Goal: Information Seeking & Learning: Stay updated

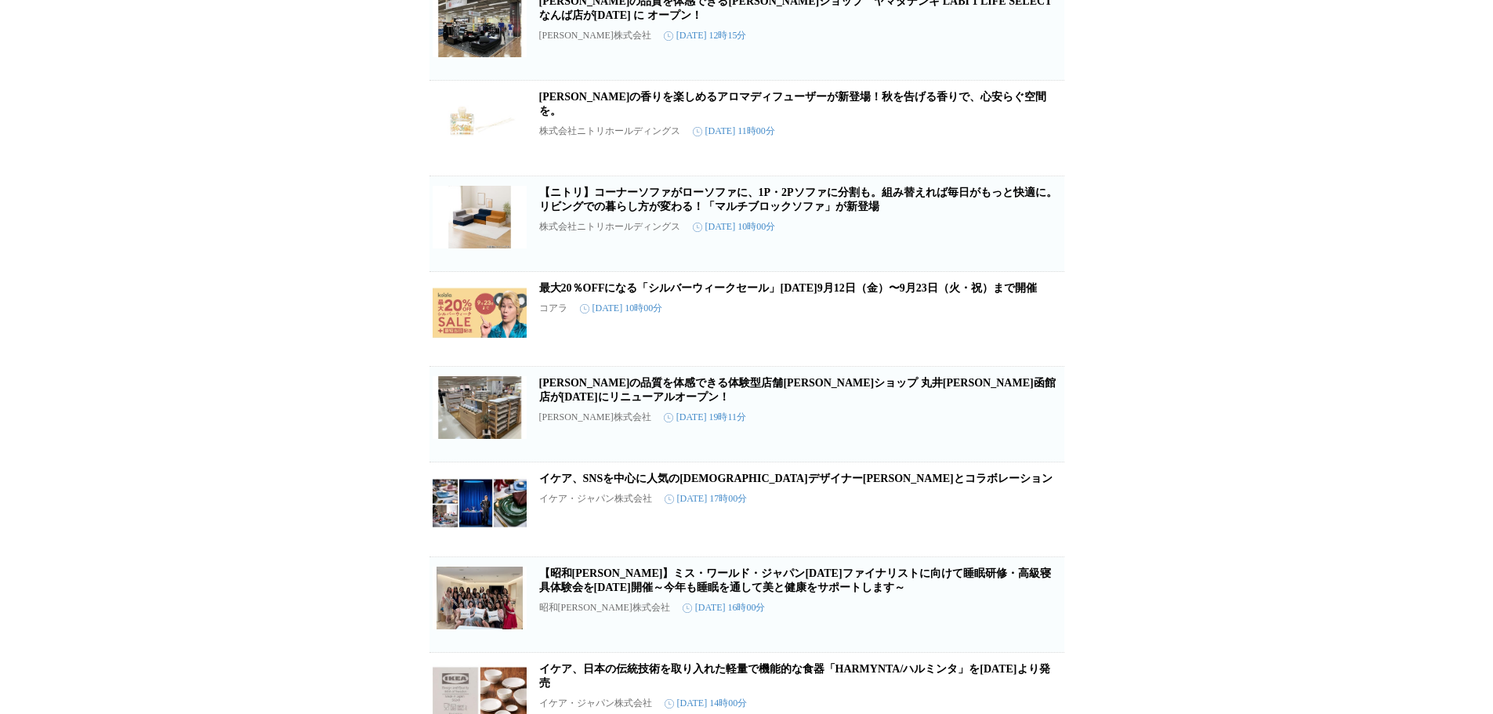
scroll to position [1332, 0]
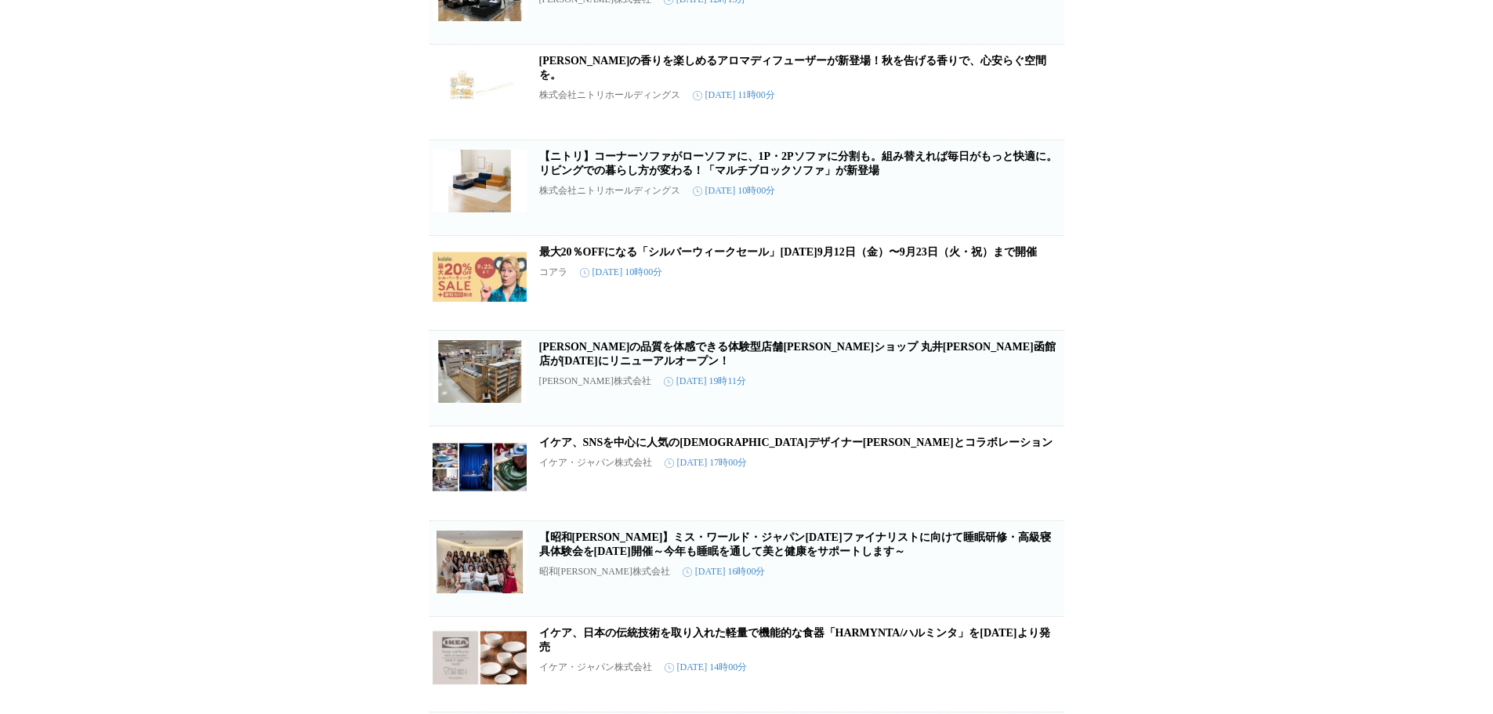
click at [655, 81] on link "[PERSON_NAME]の香りを楽しめるアロマディフューザーが新登場！秋を告げる香りで、心安らぐ空間を。" at bounding box center [793, 68] width 508 height 26
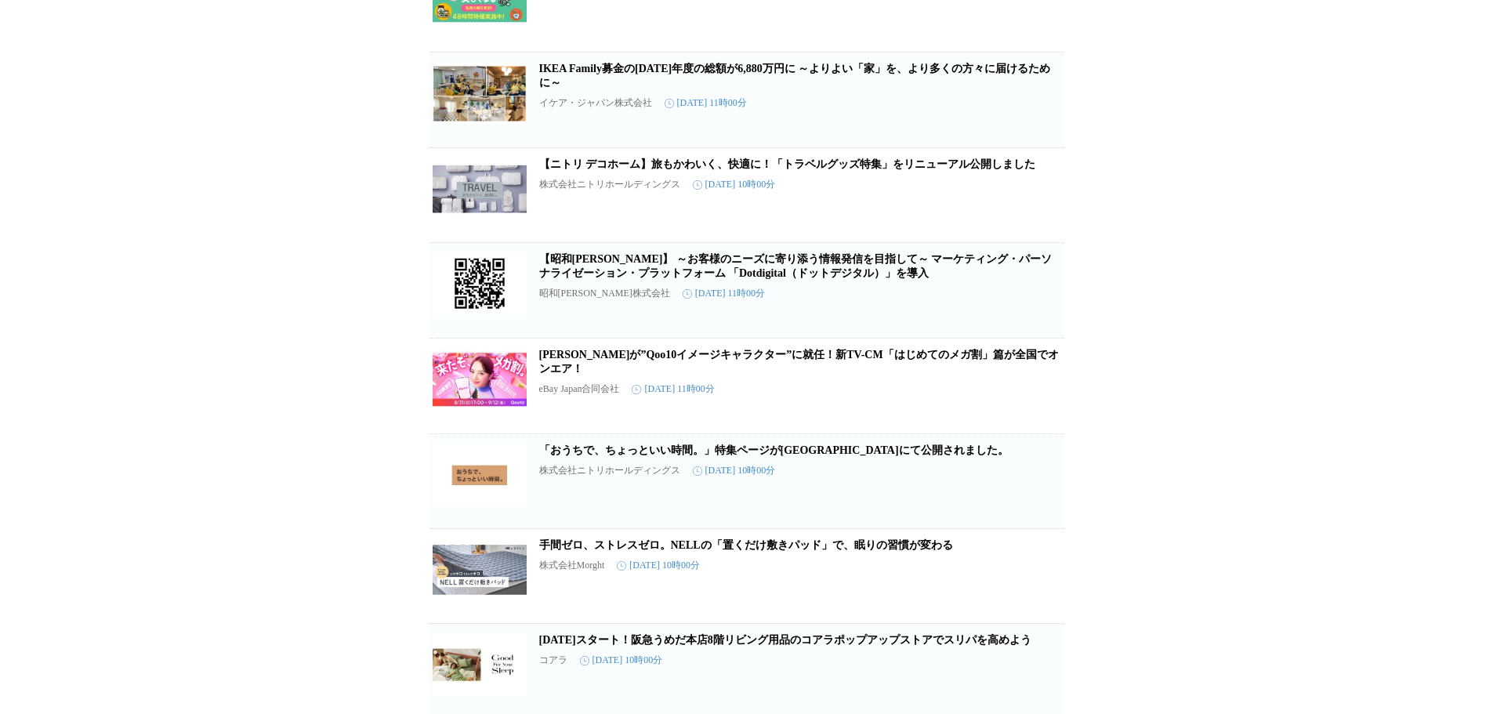
scroll to position [8181, 0]
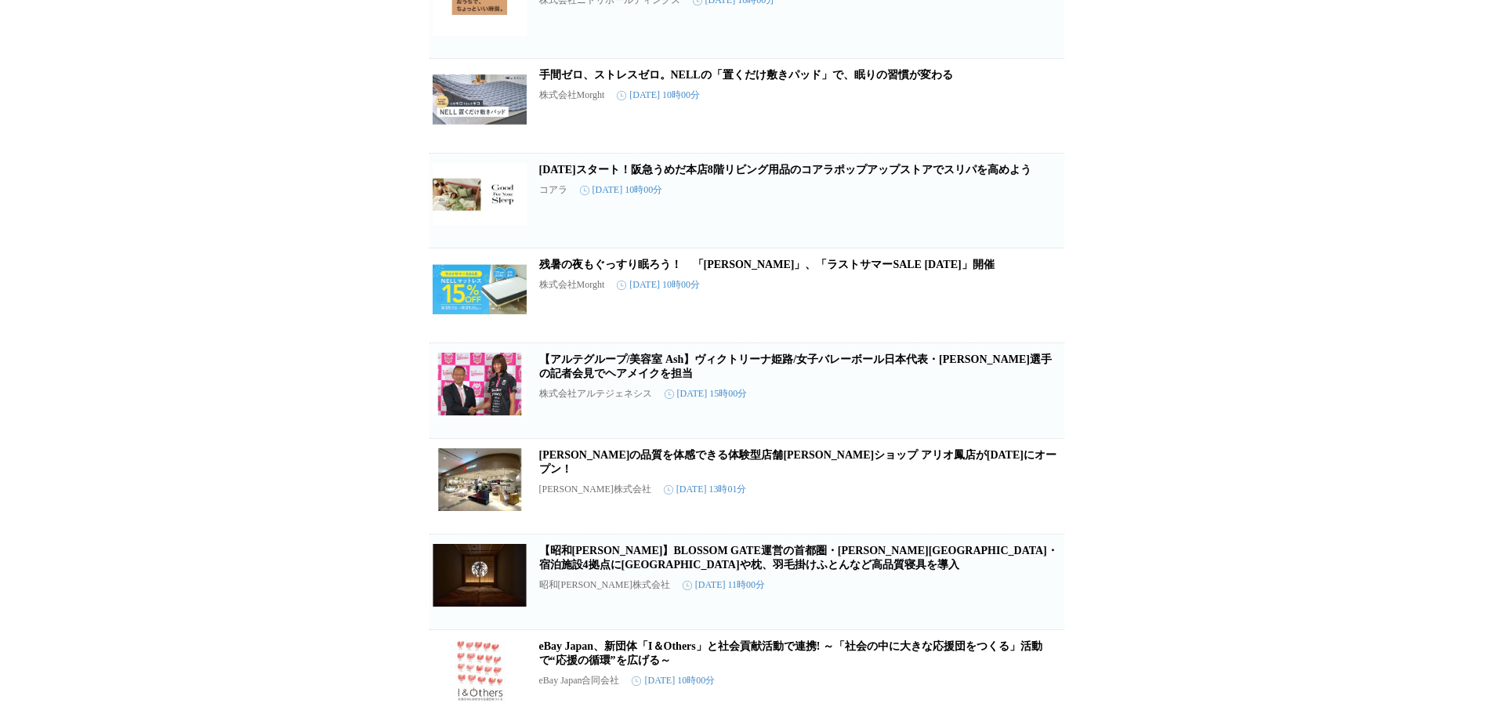
click at [824, 81] on link "手間ゼロ、ストレスゼロ。NELLの「置くだけ敷きパッド」で、眠りの習慣が変わる" at bounding box center [746, 75] width 414 height 12
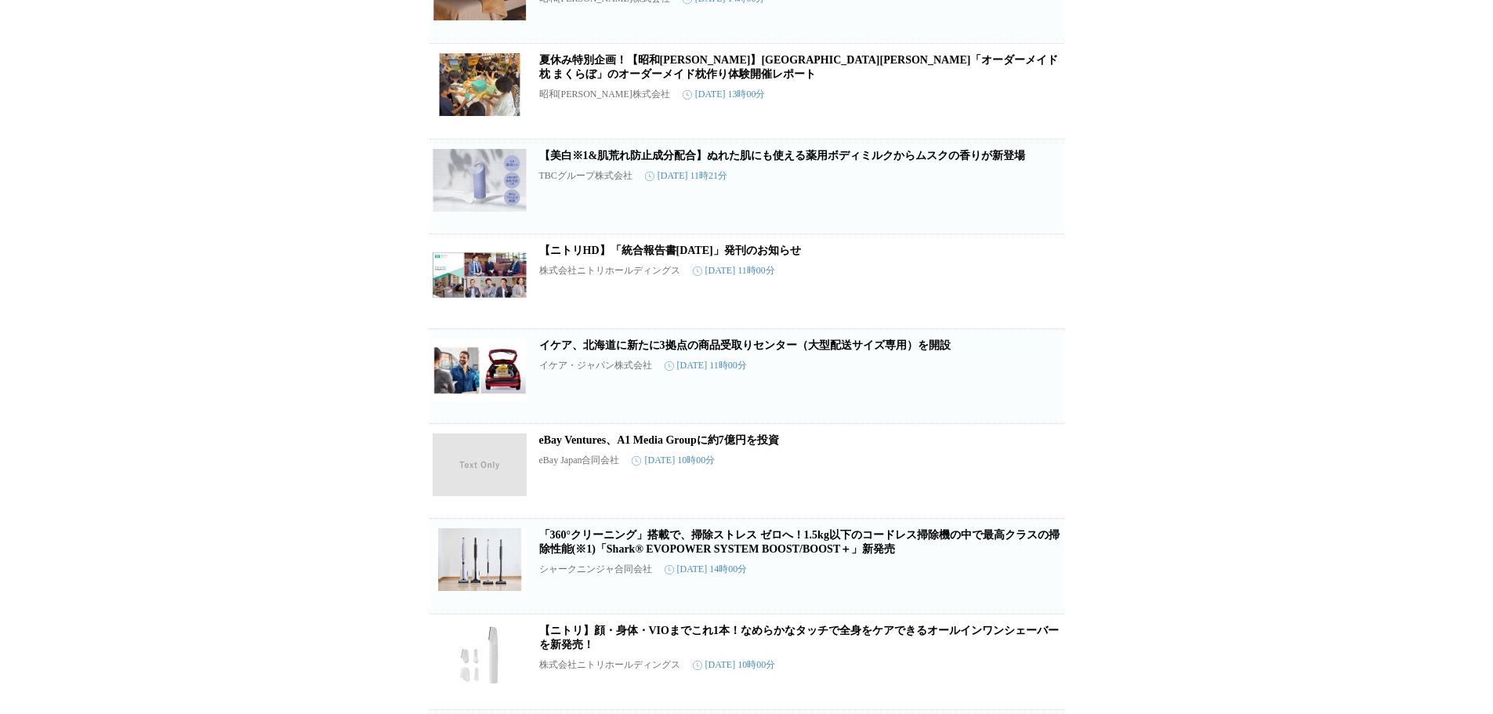
scroll to position [8958, 0]
click at [678, 255] on link "【ニトリHD】「統合報告書[DATE]」発刊のお知らせ" at bounding box center [670, 250] width 262 height 12
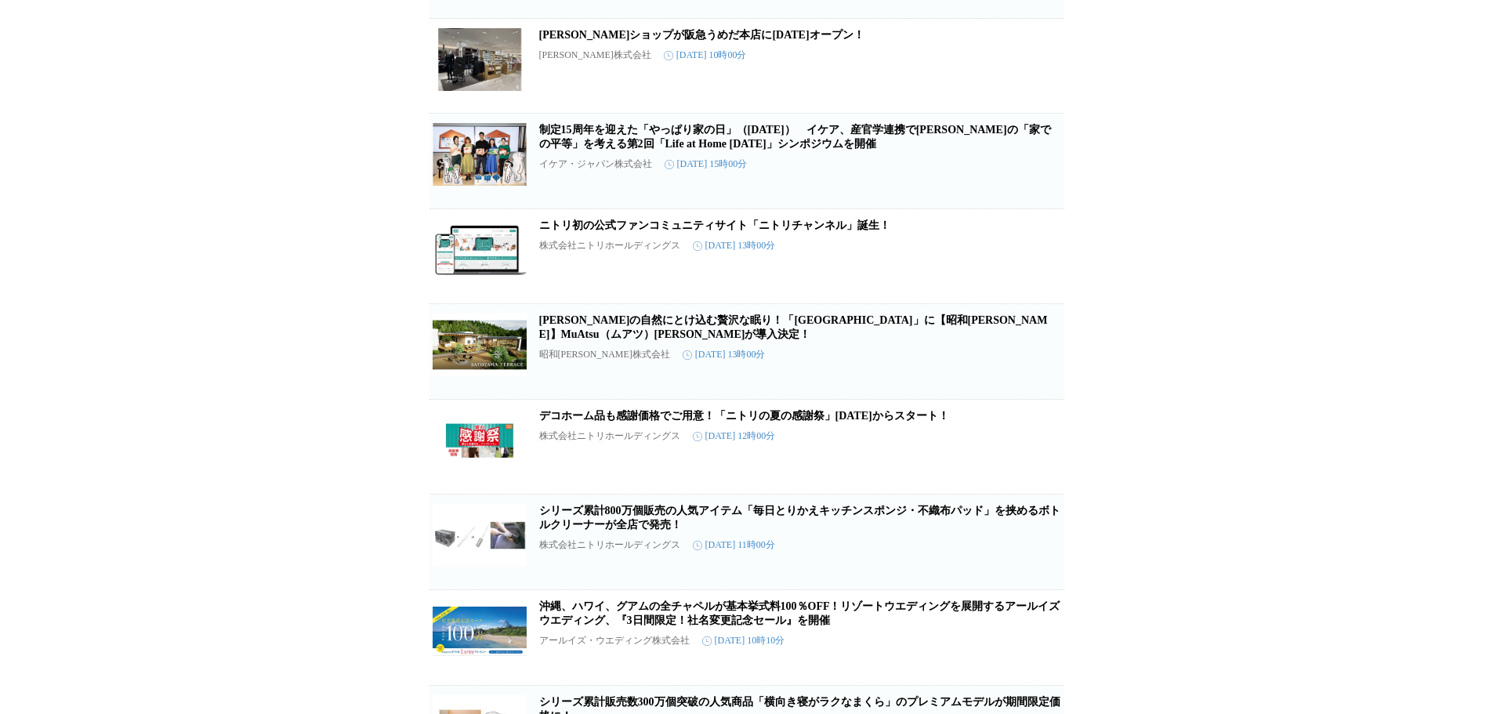
scroll to position [11359, 0]
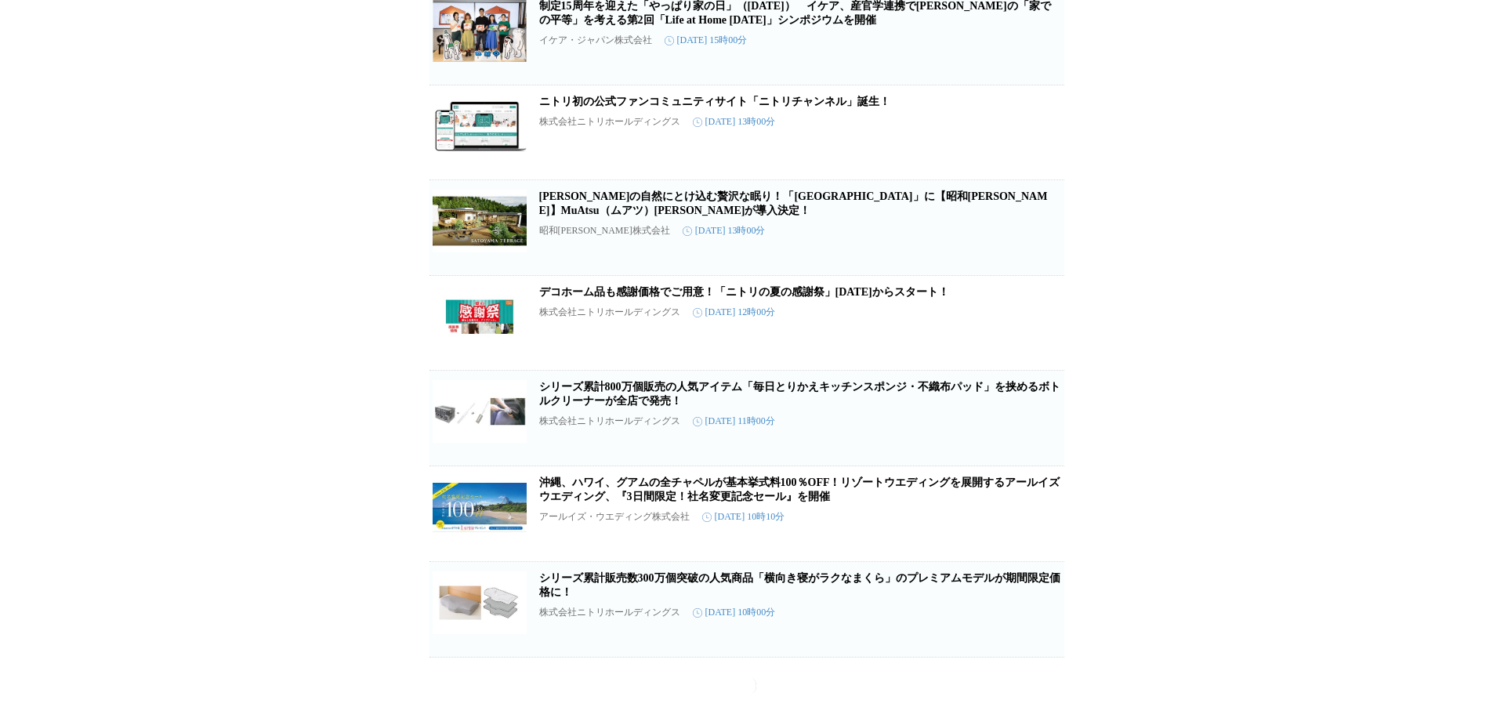
click at [755, 502] on link "沖縄、ハワイ、グアムの全チャペルが基本挙式料100％OFF！リゾートウエディングを展開するアールイズウエディング、『3日間限定！社名変更記念セール』を開催" at bounding box center [799, 489] width 521 height 26
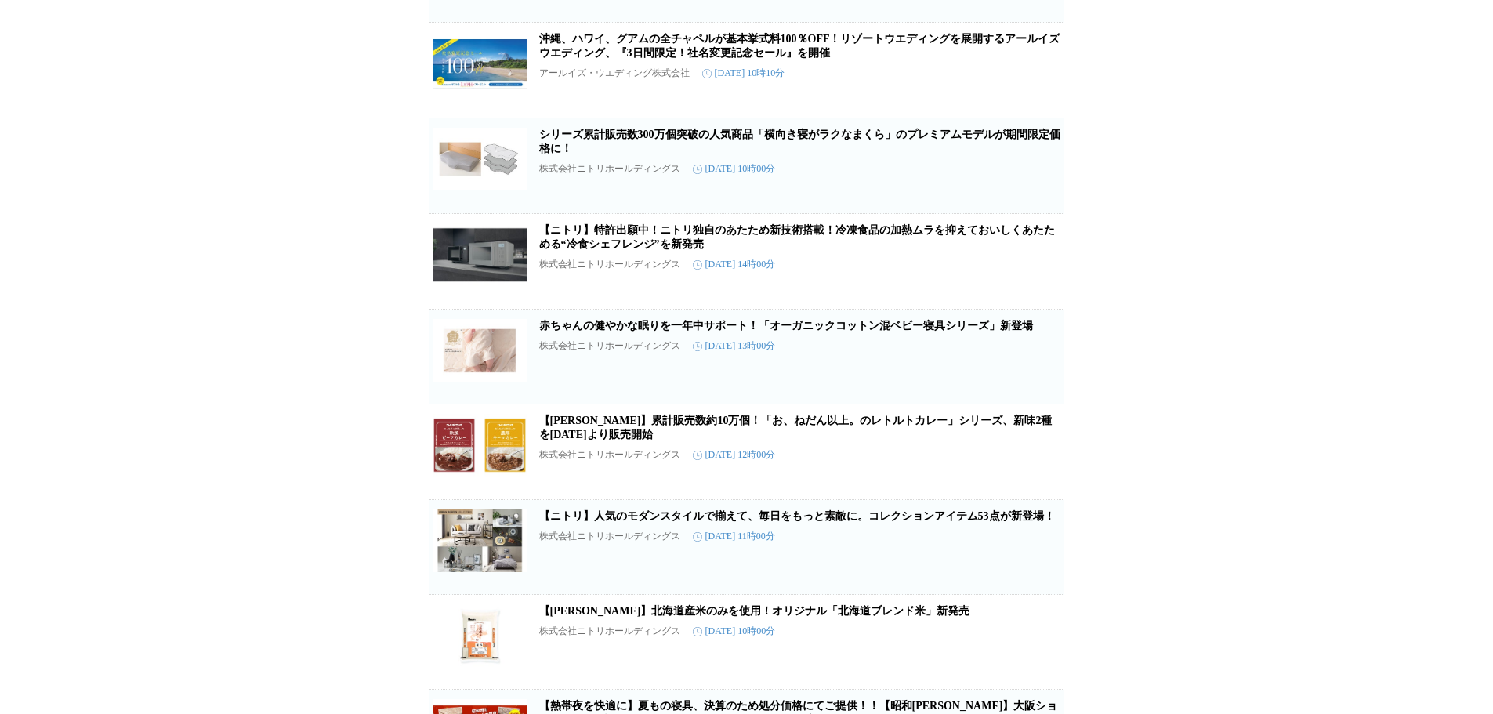
click at [730, 154] on link "シリーズ累計販売数300万個突破の人気商品「横向き寝がラクなまくら」のプレミアムモデルが期間限定価格に！" at bounding box center [799, 142] width 521 height 26
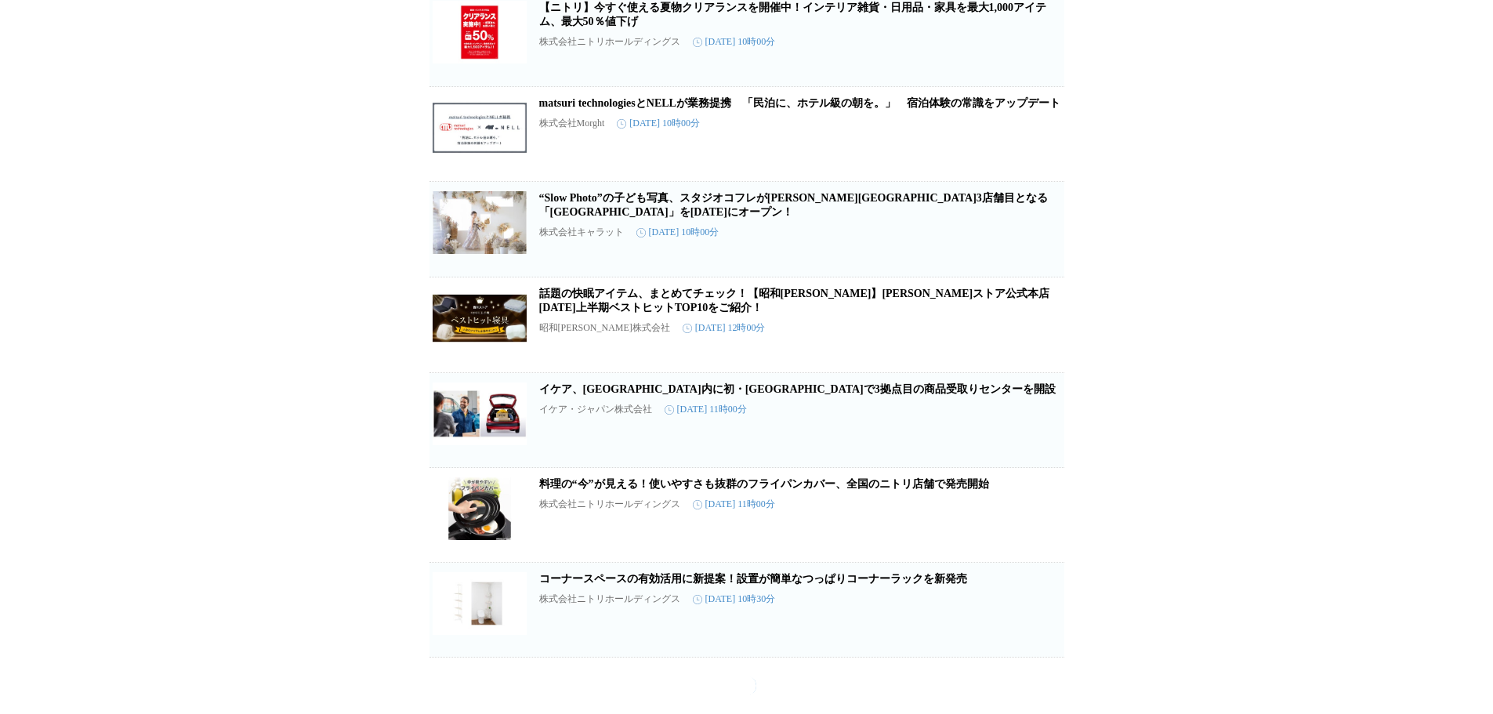
scroll to position [15308, 0]
click at [792, 109] on link "matsuri technologiesとNELLが業務提携　「民泊に、ホテル級の朝を。」　宿泊体験の常識をアップデート" at bounding box center [799, 103] width 521 height 12
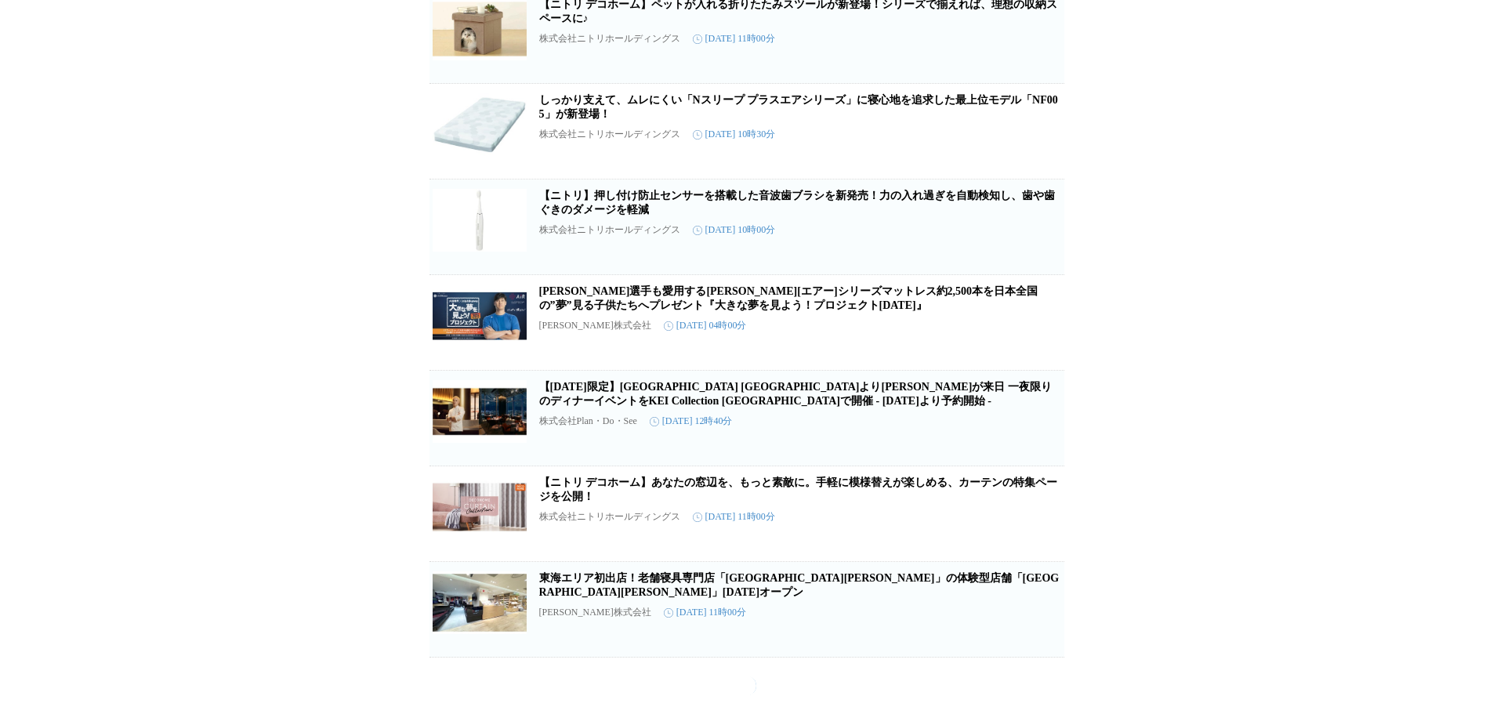
scroll to position [17130, 0]
click at [693, 120] on link "しっかり支えて、ムレにくい「Nスリープ プラスエアシリーズ」に寝心地を追求した最上位モデル「NF005」が新登場！" at bounding box center [798, 107] width 519 height 26
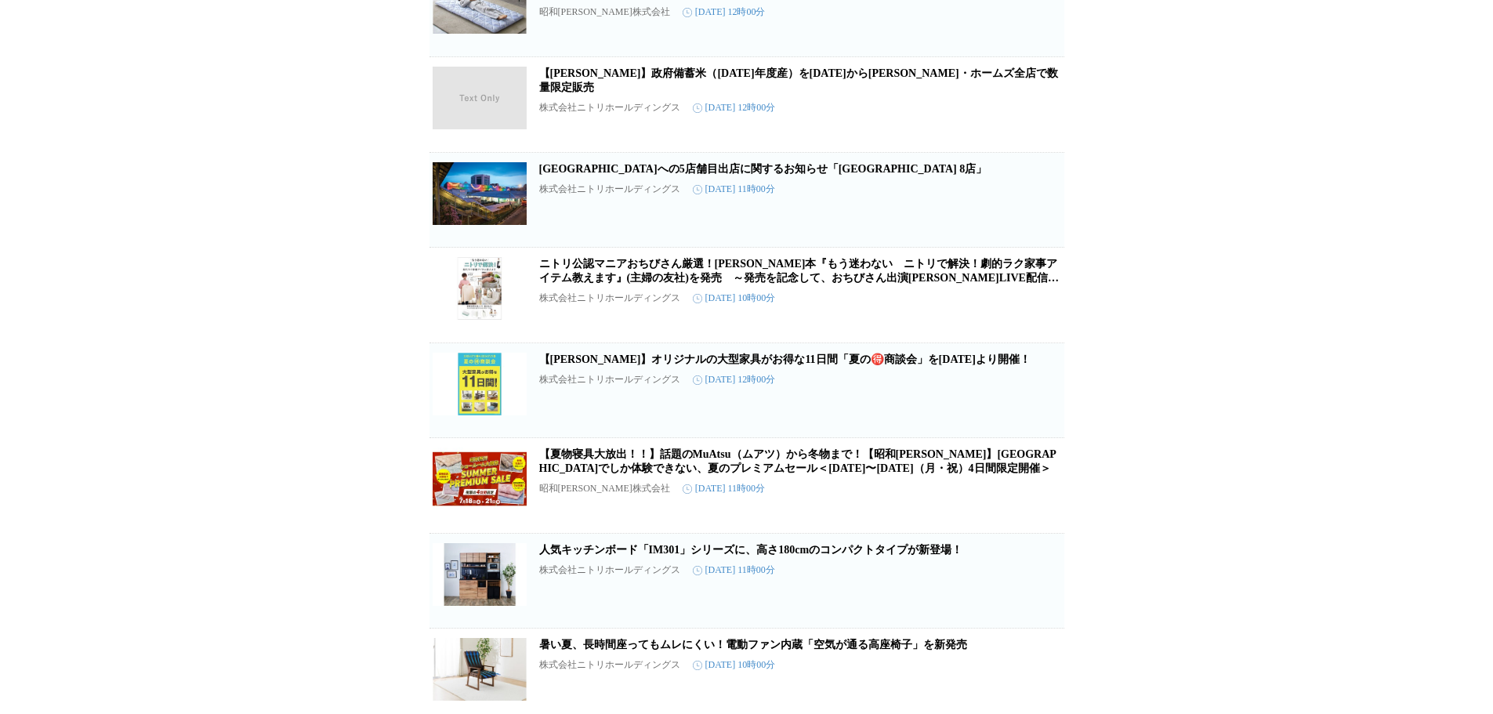
scroll to position [18107, 0]
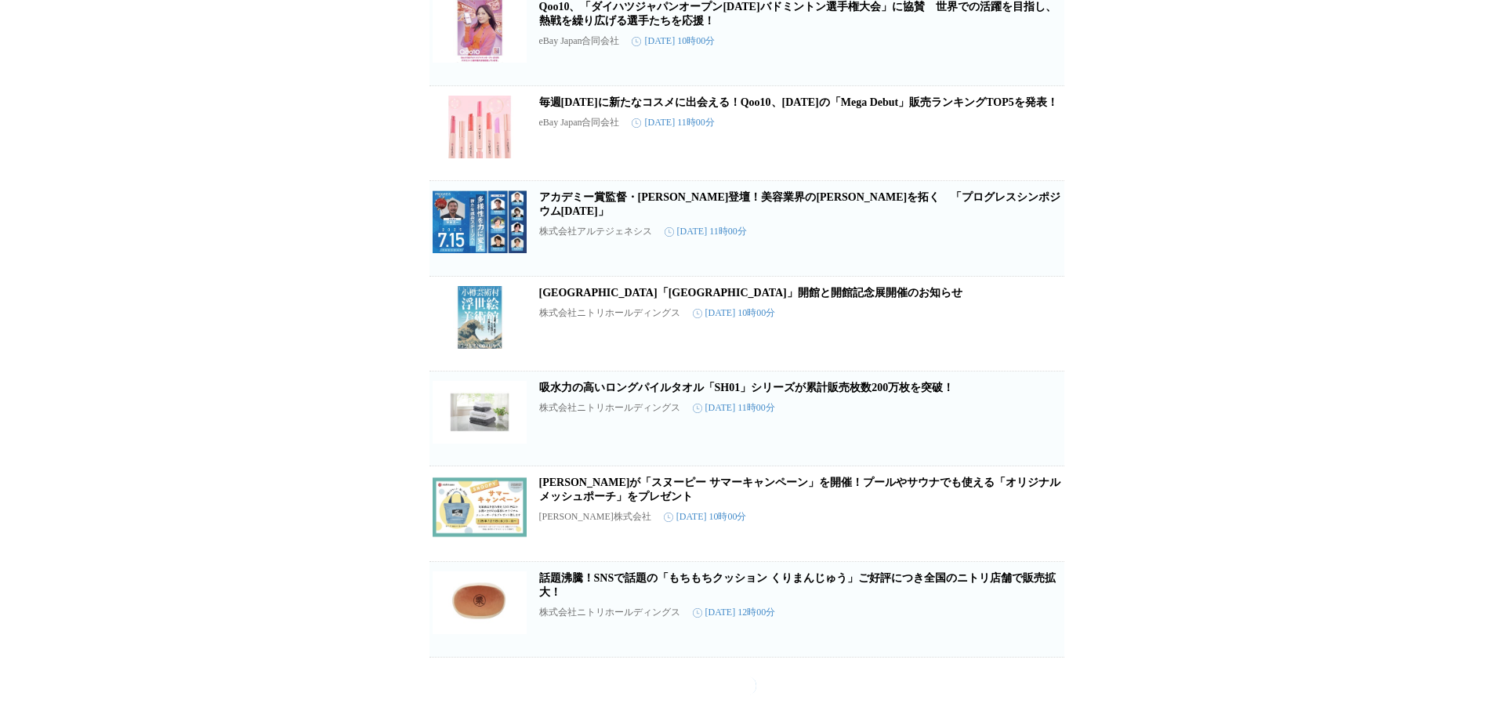
scroll to position [19349, 0]
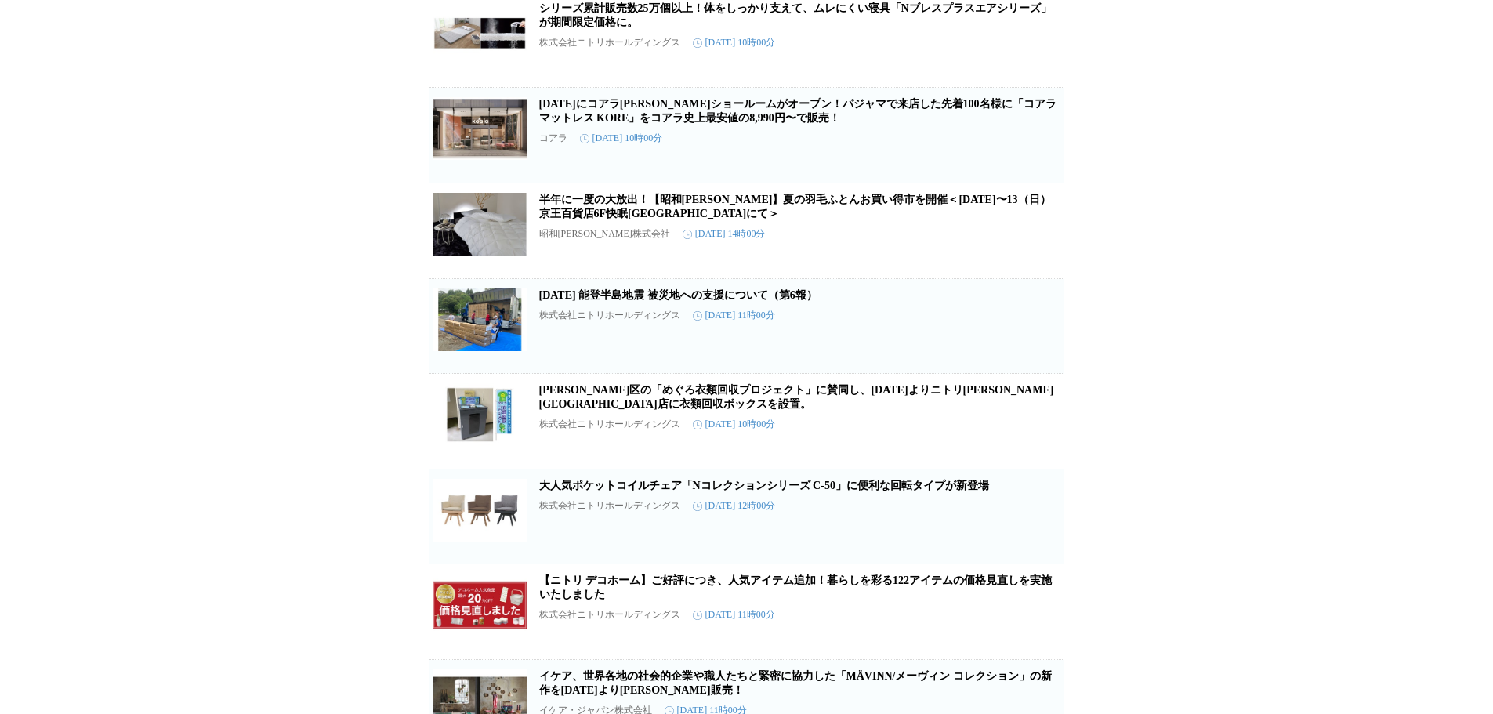
scroll to position [20681, 0]
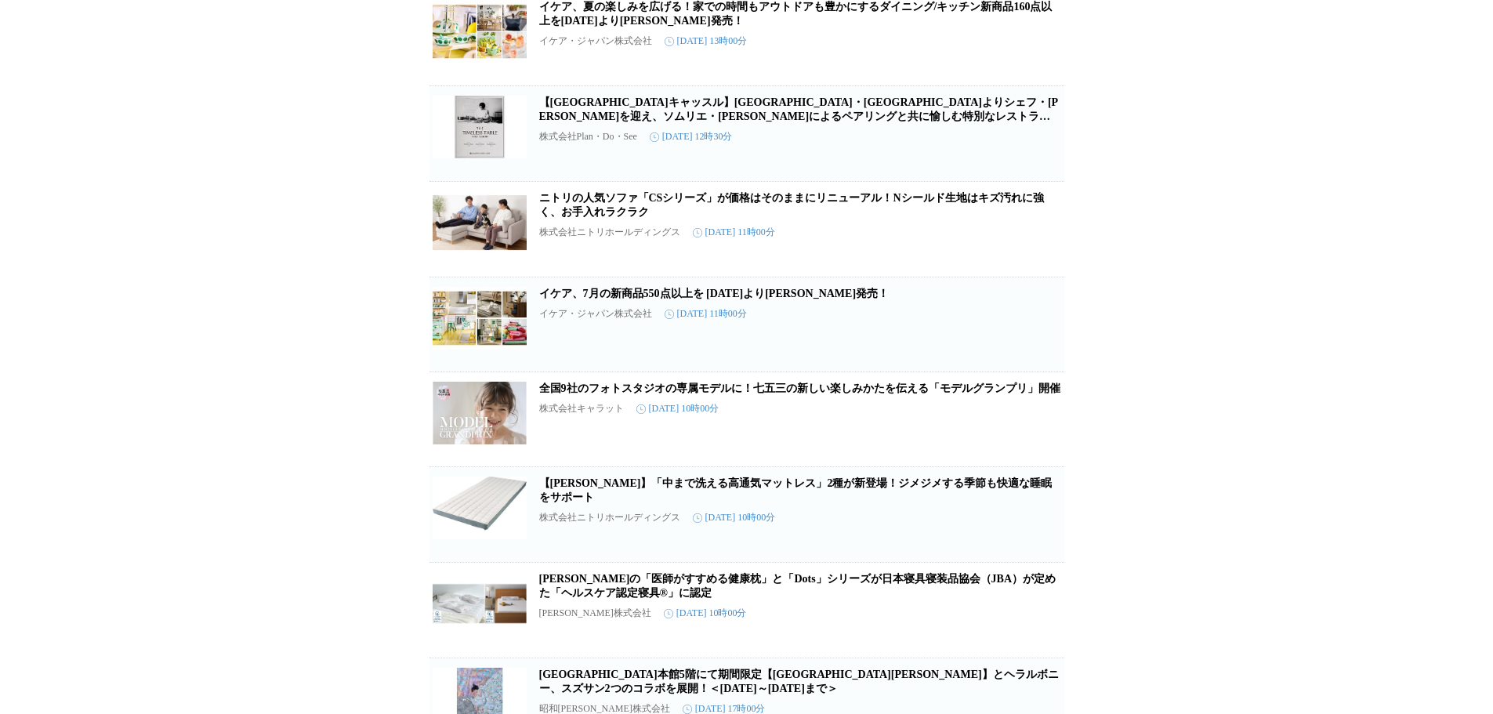
scroll to position [21477, 0]
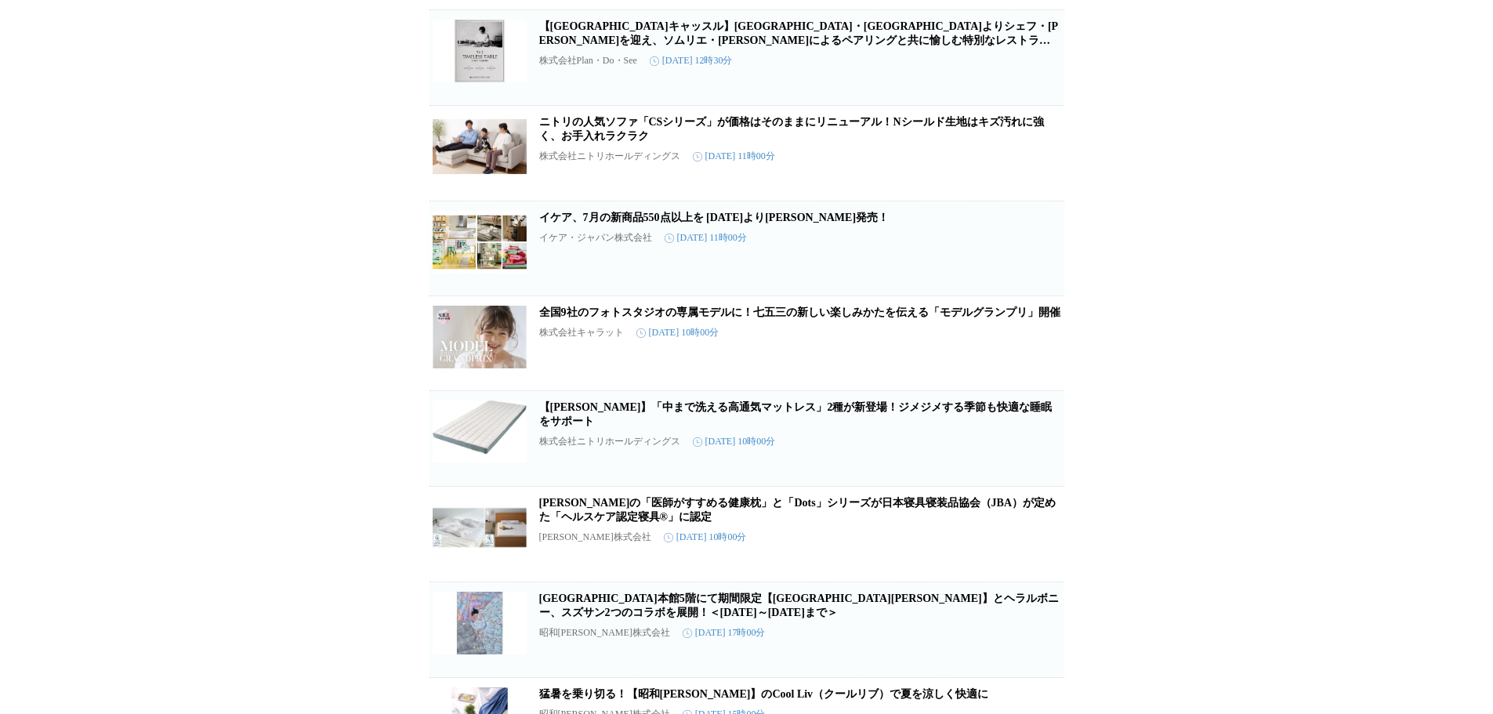
drag, startPoint x: 1197, startPoint y: 343, endPoint x: 1204, endPoint y: 389, distance: 45.9
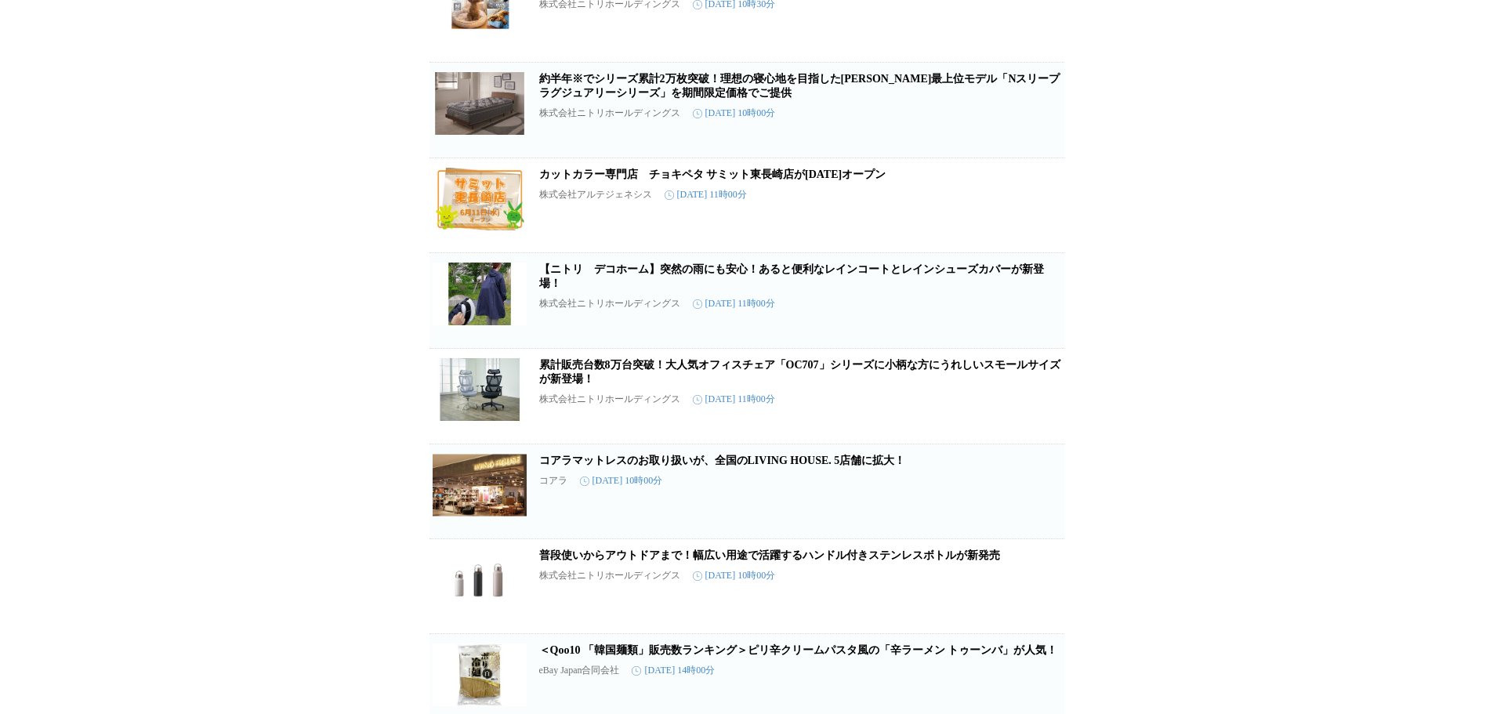
scroll to position [26438, 0]
